Goal: Task Accomplishment & Management: Manage account settings

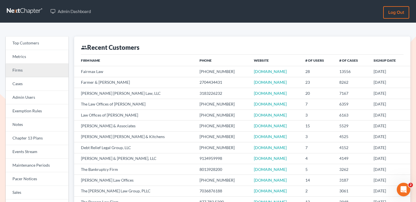
click at [36, 69] on link "Firms" at bounding box center [37, 71] width 63 height 14
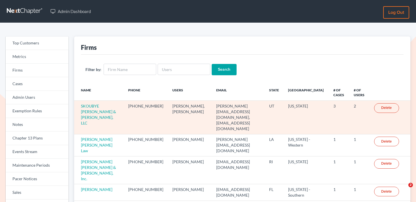
click at [95, 108] on td "SKOUBYE NIELSON & JOHANSEN, LLC" at bounding box center [99, 117] width 50 height 33
click at [97, 103] on td "SKOUBYE NIELSON & JOHANSEN, LLC" at bounding box center [99, 117] width 50 height 33
click at [92, 107] on link "SKOUBYE NIELSON & JOHANSEN, LLC" at bounding box center [98, 115] width 35 height 22
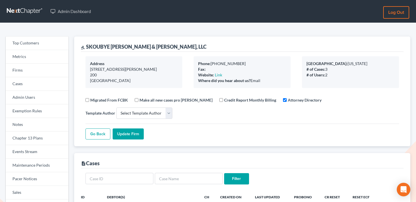
select select
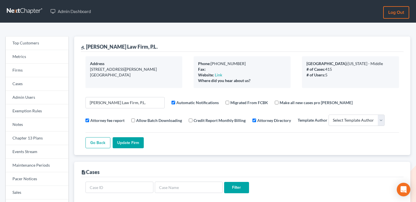
select select
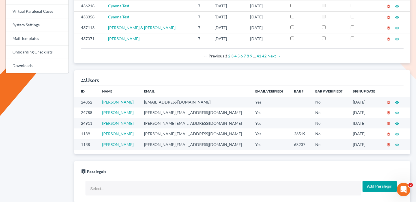
scroll to position [276, 0]
click at [166, 146] on td "[PERSON_NAME][EMAIL_ADDRESS][DOMAIN_NAME]" at bounding box center [194, 144] width 111 height 10
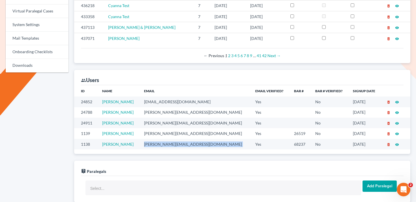
click at [166, 146] on td "[PERSON_NAME][EMAIL_ADDRESS][DOMAIN_NAME]" at bounding box center [194, 144] width 111 height 10
copy td "[PERSON_NAME][EMAIL_ADDRESS][DOMAIN_NAME]"
